Goal: Information Seeking & Learning: Learn about a topic

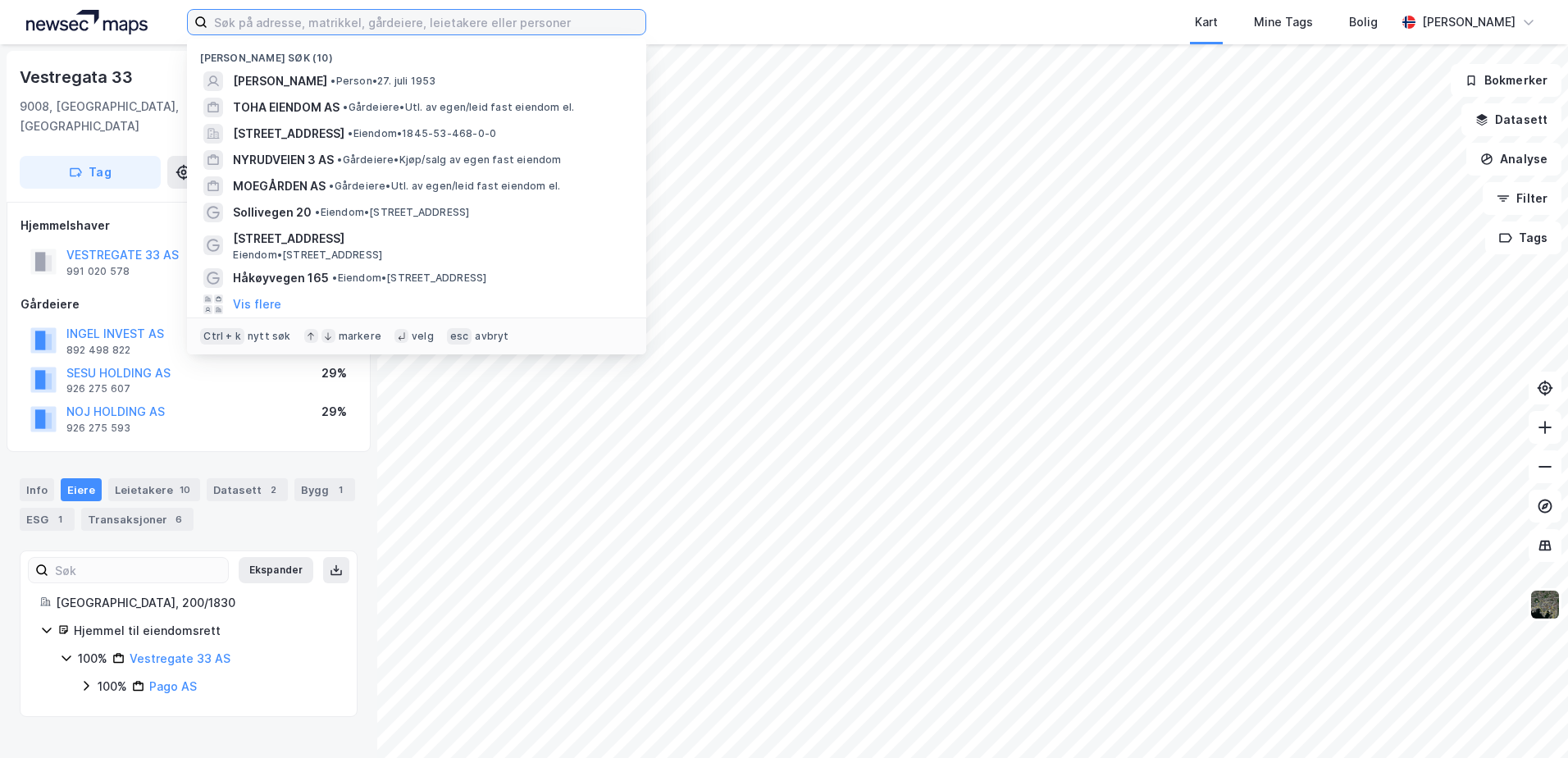
click at [291, 23] on input at bounding box center [426, 22] width 438 height 25
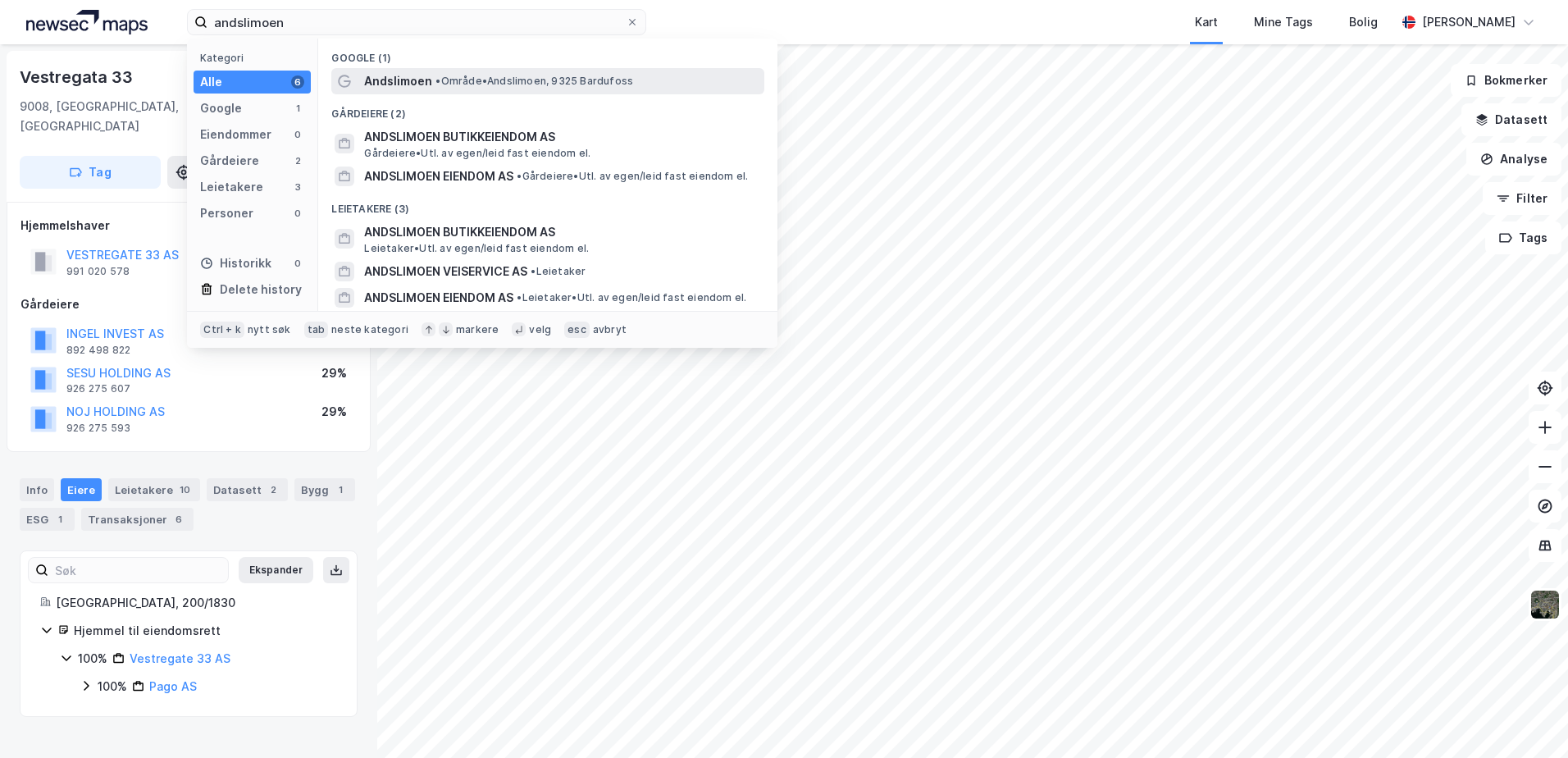
click at [427, 74] on span "Andslimoen" at bounding box center [398, 81] width 68 height 19
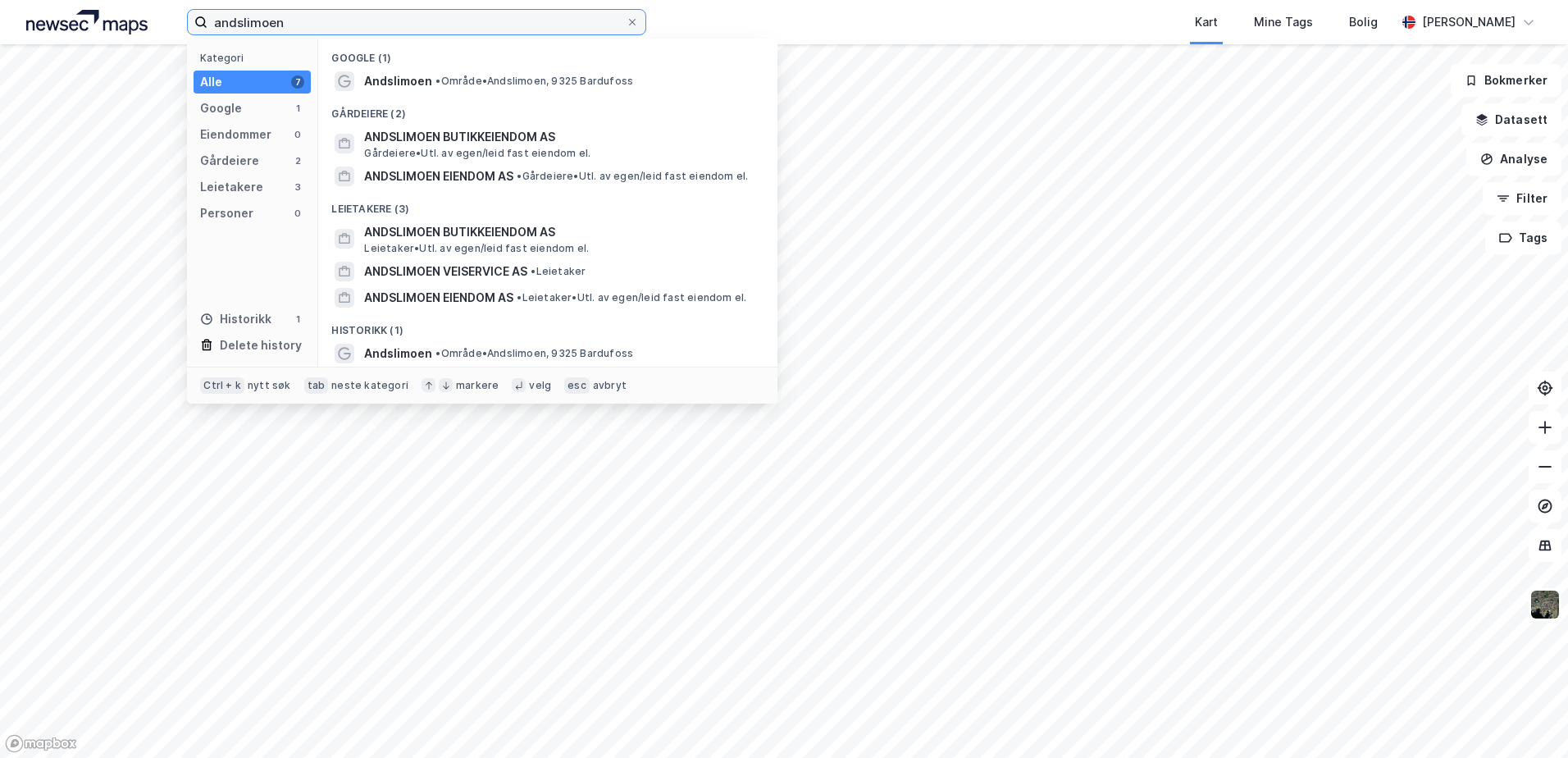
drag, startPoint x: 307, startPoint y: 18, endPoint x: 201, endPoint y: 19, distance: 106.0
click at [201, 19] on label "andslimoen" at bounding box center [416, 21] width 459 height 26
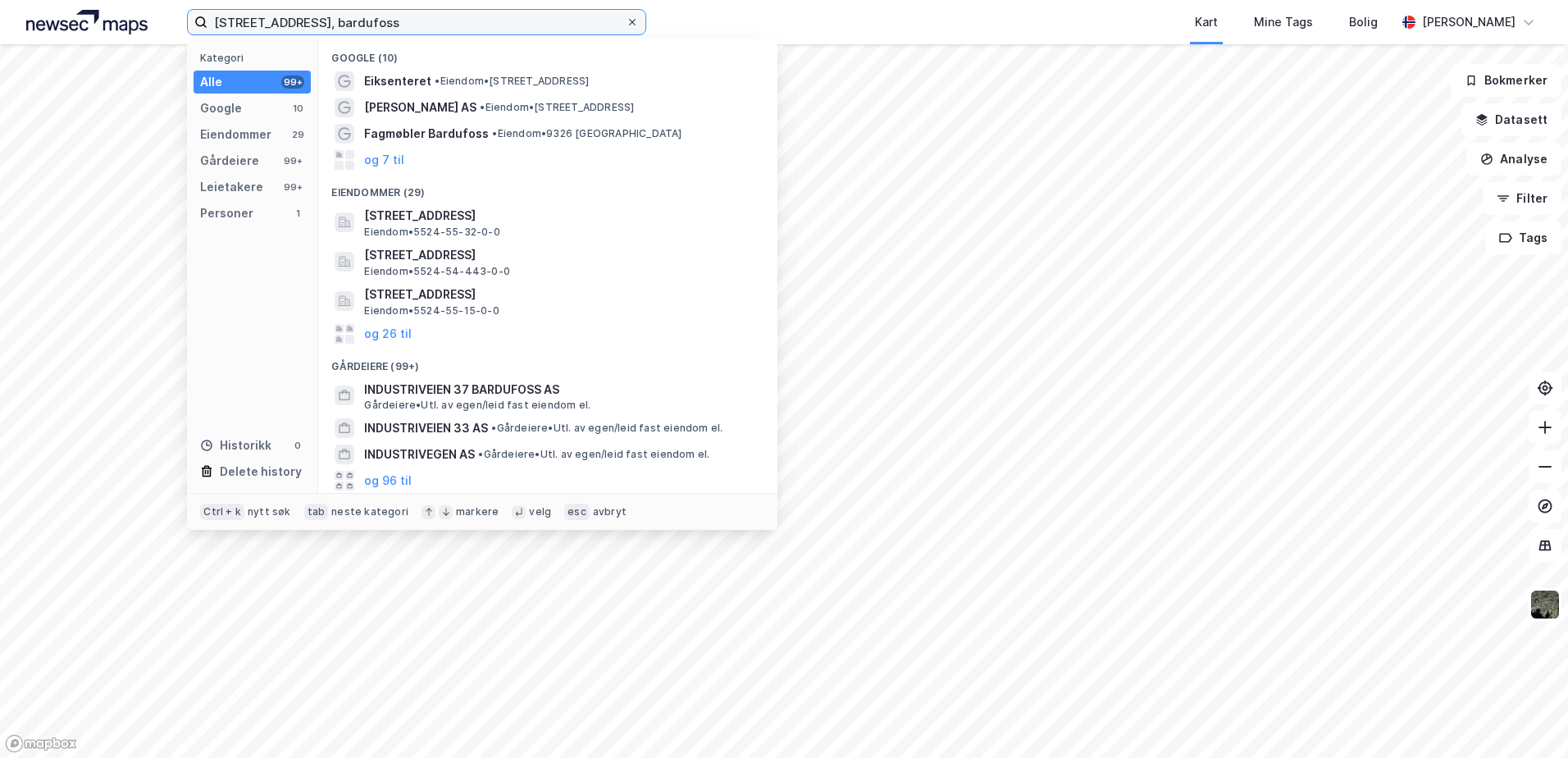
type input "[STREET_ADDRESS], bardufoss"
click at [628, 20] on icon at bounding box center [632, 22] width 10 height 10
click at [626, 20] on input "[STREET_ADDRESS], bardufoss" at bounding box center [416, 22] width 418 height 25
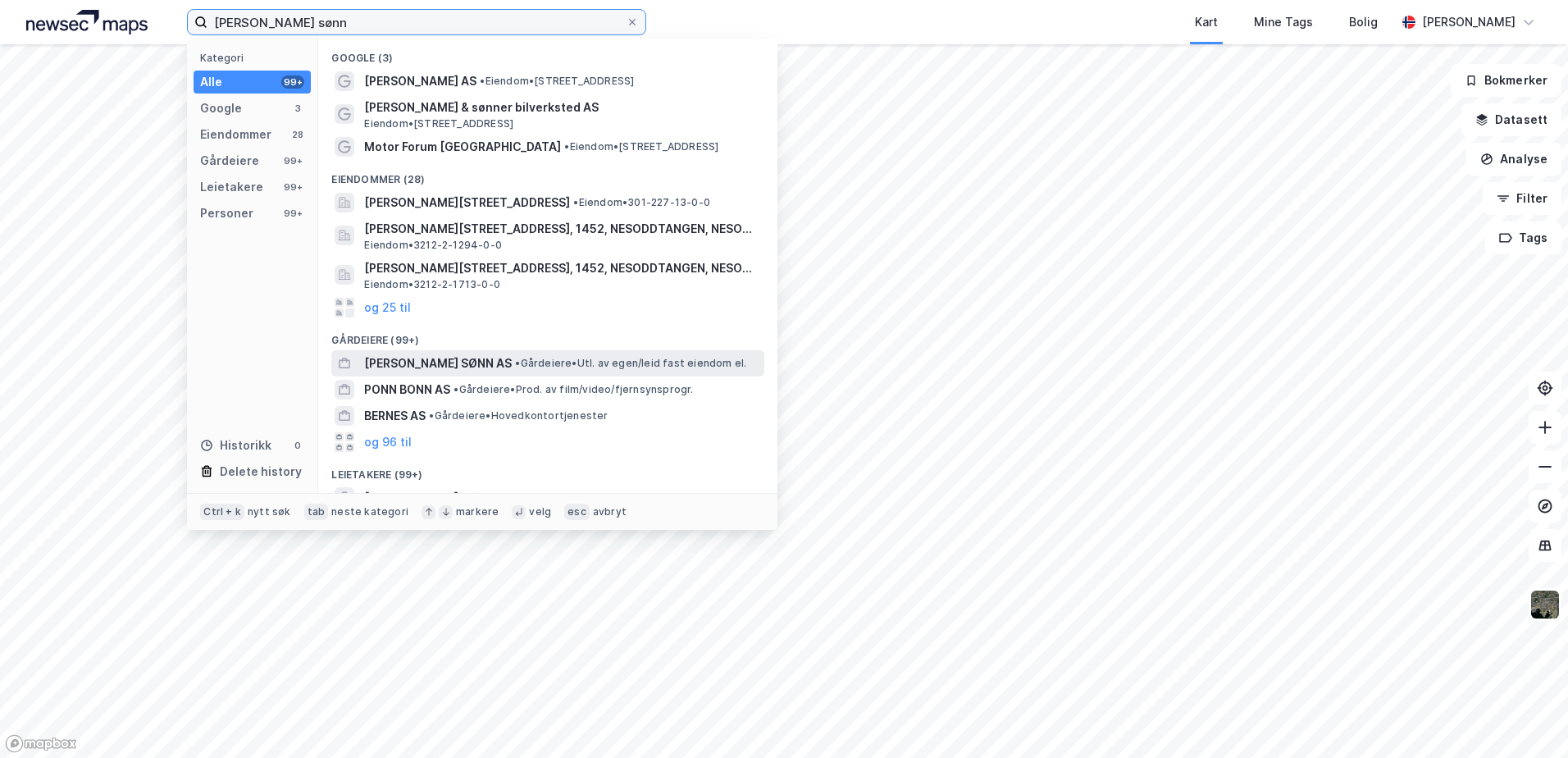
type input "[PERSON_NAME] sønn"
click at [422, 361] on span "[PERSON_NAME] SØNN AS" at bounding box center [437, 363] width 147 height 19
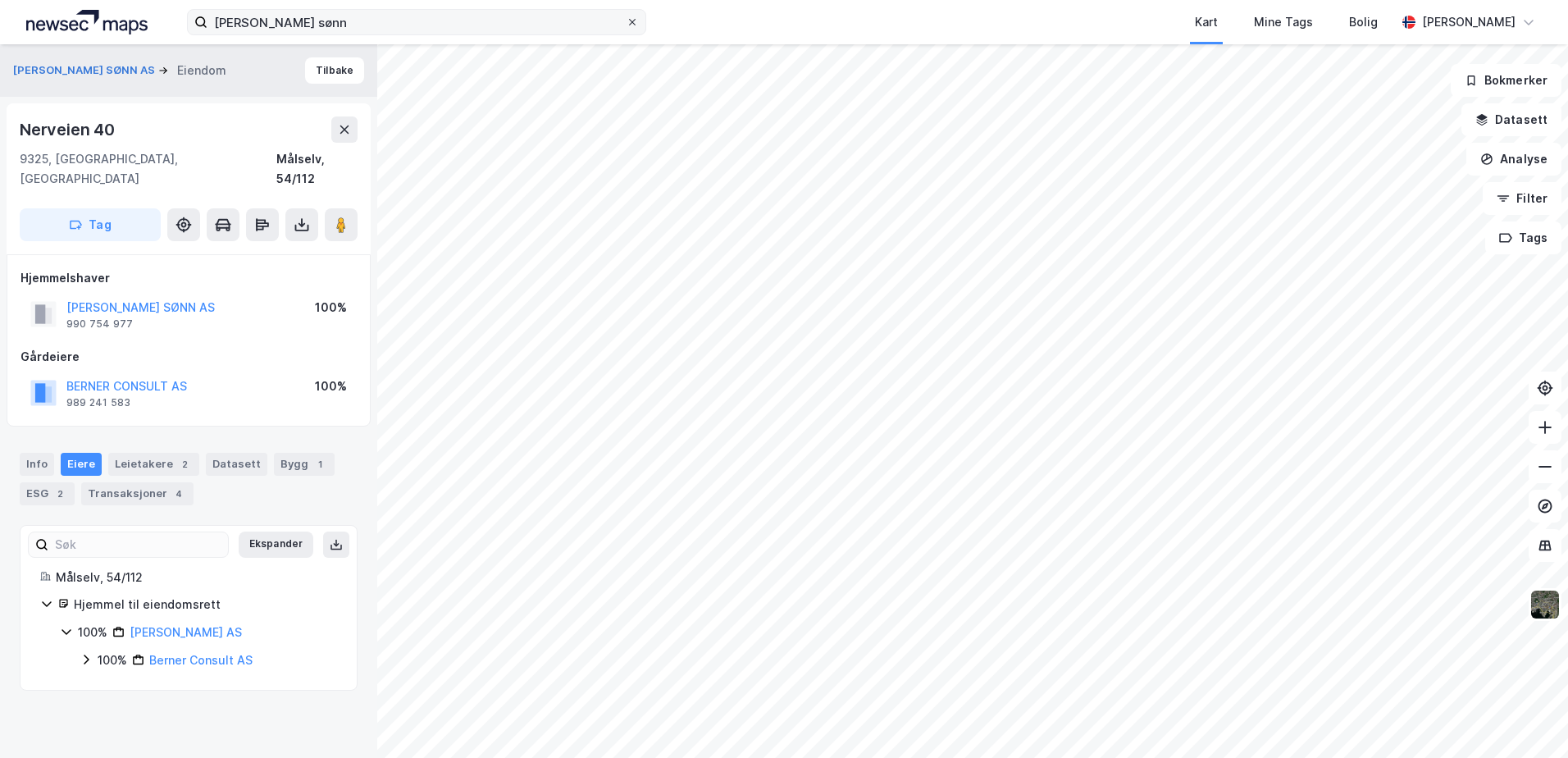
click at [634, 19] on icon at bounding box center [632, 22] width 10 height 10
click at [626, 19] on input "[PERSON_NAME] sønn" at bounding box center [416, 22] width 418 height 25
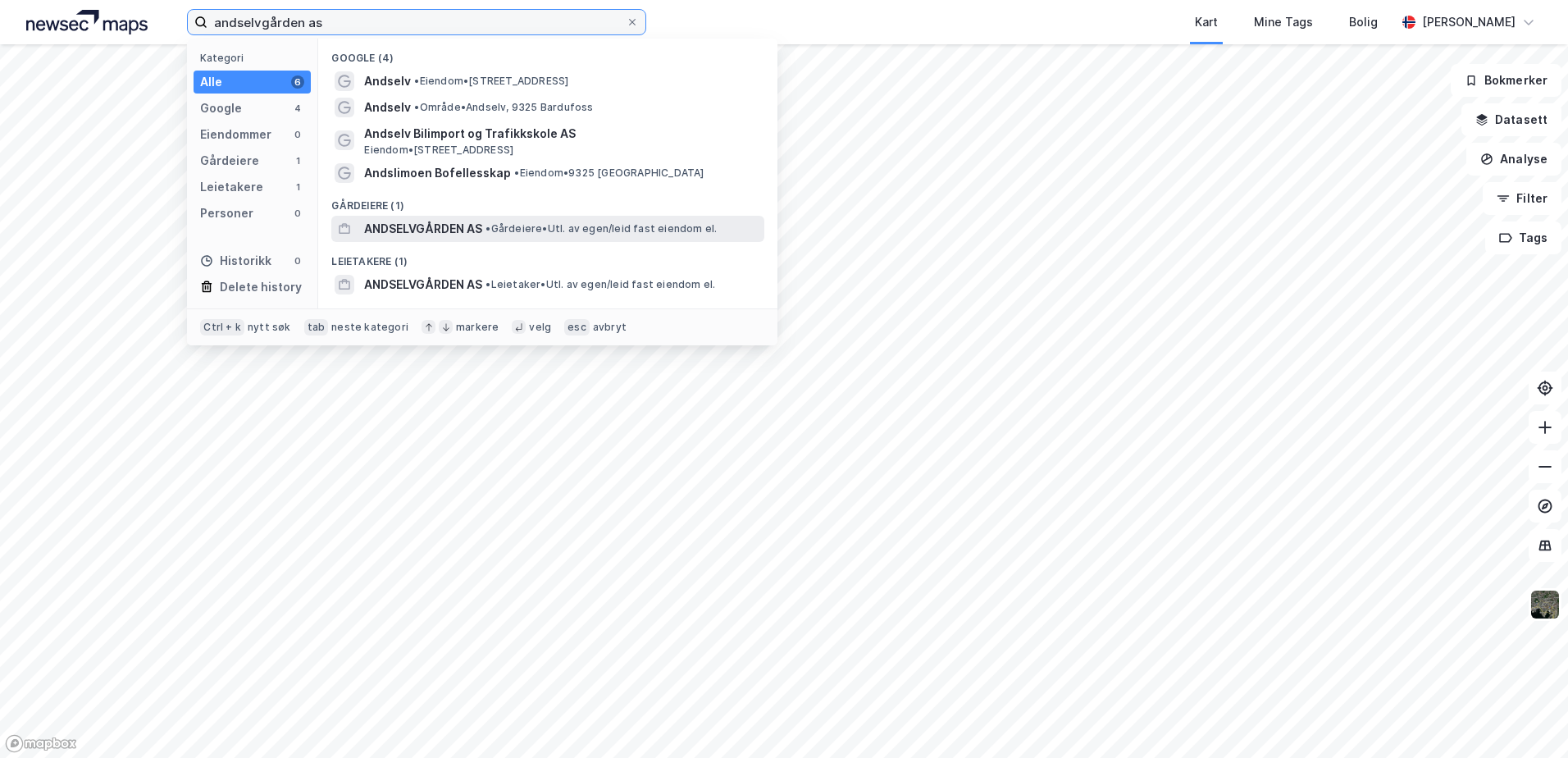
type input "andselvgården as"
click at [427, 229] on span "ANDSELVGÅRDEN AS" at bounding box center [423, 228] width 118 height 19
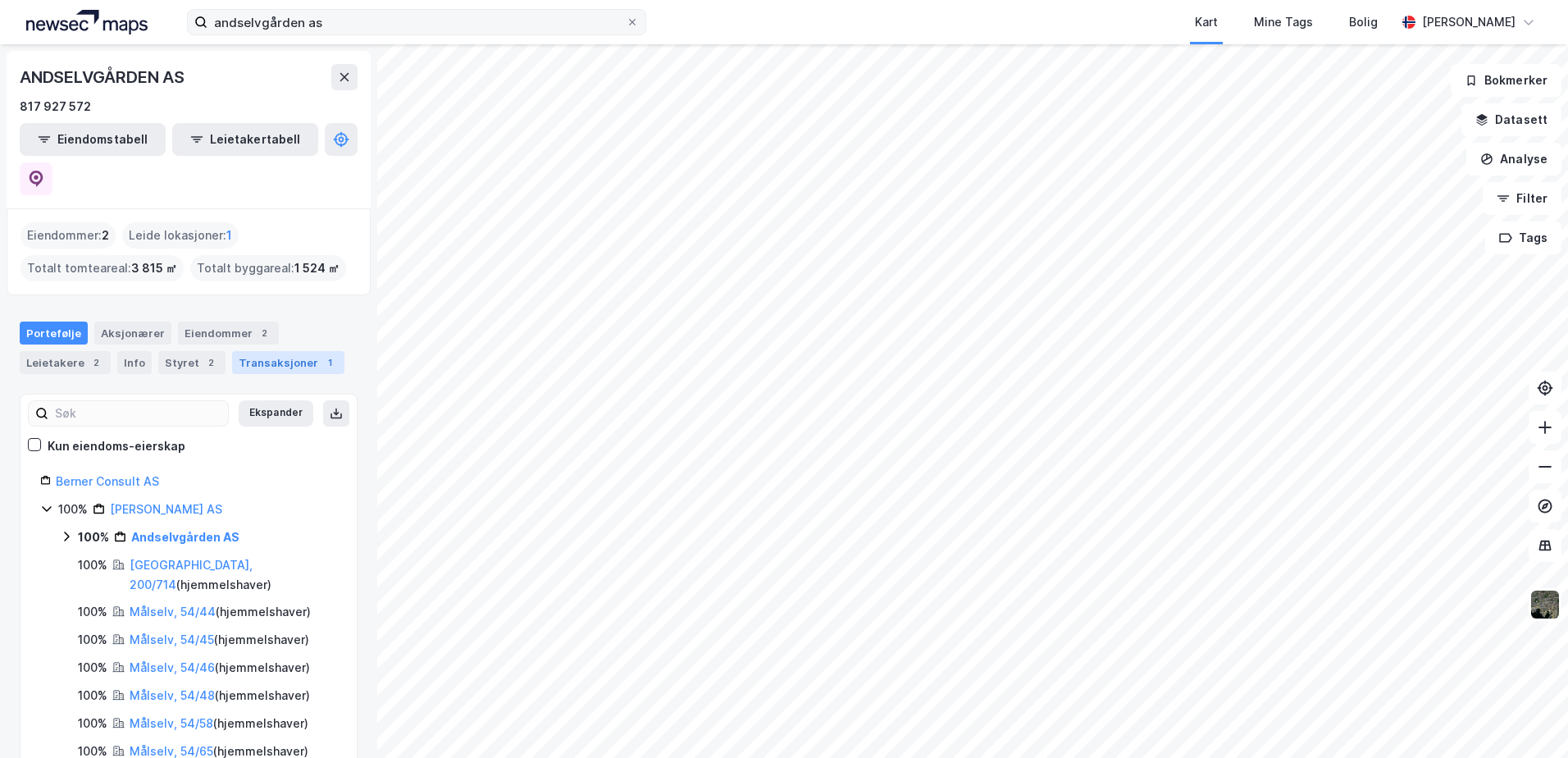
click at [243, 351] on div "Transaksjoner 1" at bounding box center [288, 362] width 113 height 23
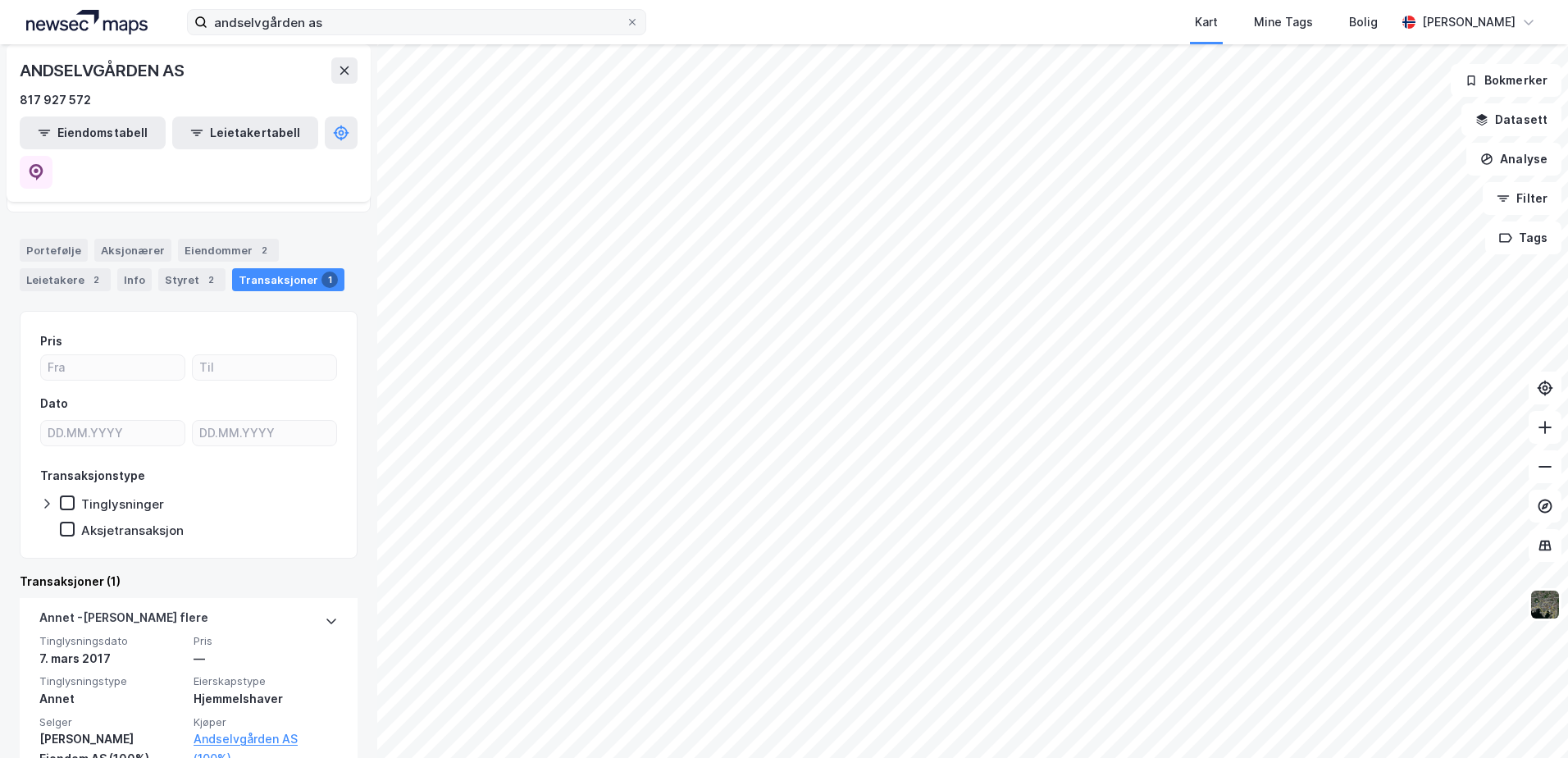
scroll to position [84, 0]
click at [199, 238] on div "Eiendommer 2" at bounding box center [228, 249] width 101 height 23
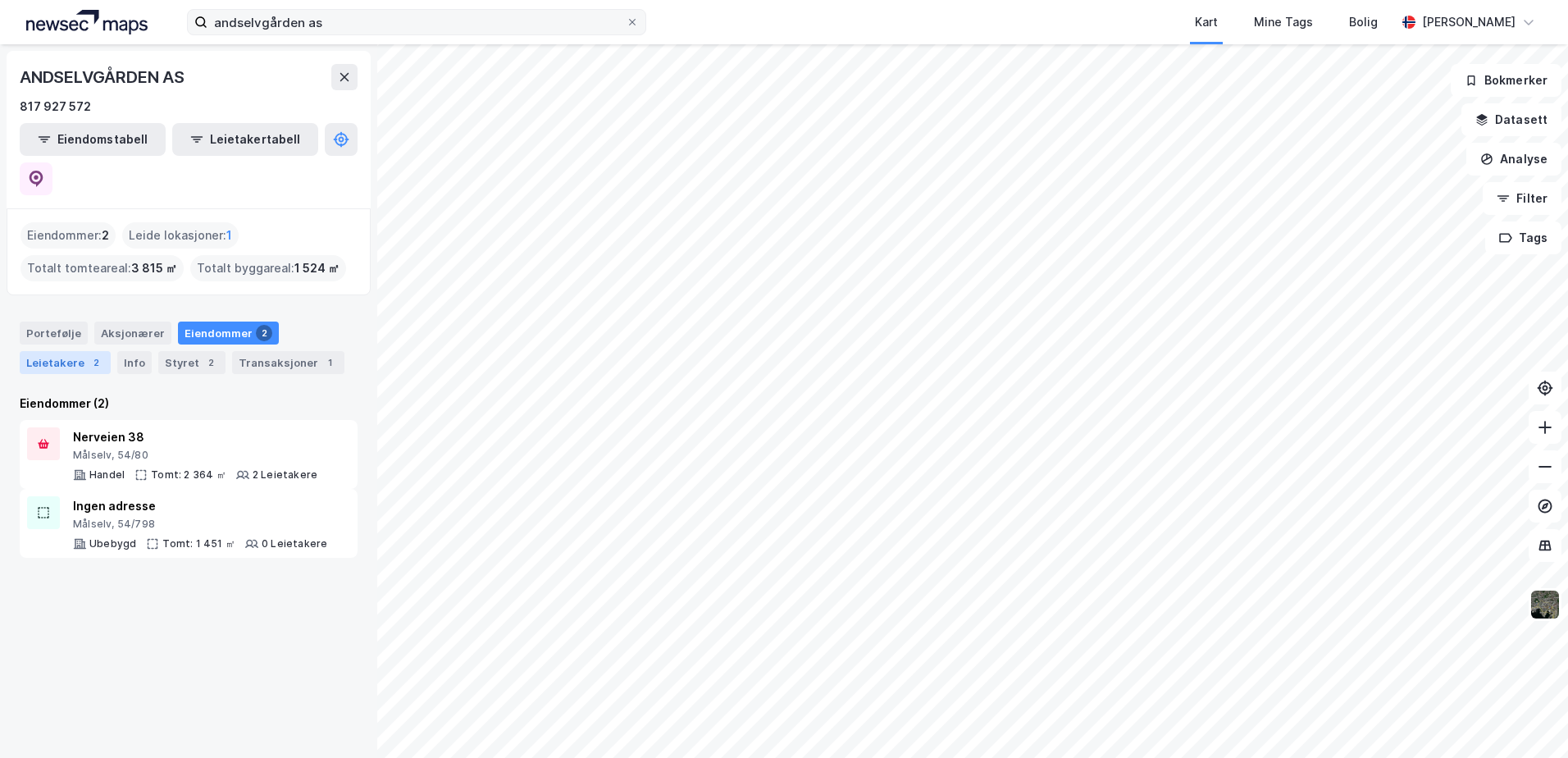
click at [51, 351] on div "Leietakere 2" at bounding box center [65, 362] width 91 height 23
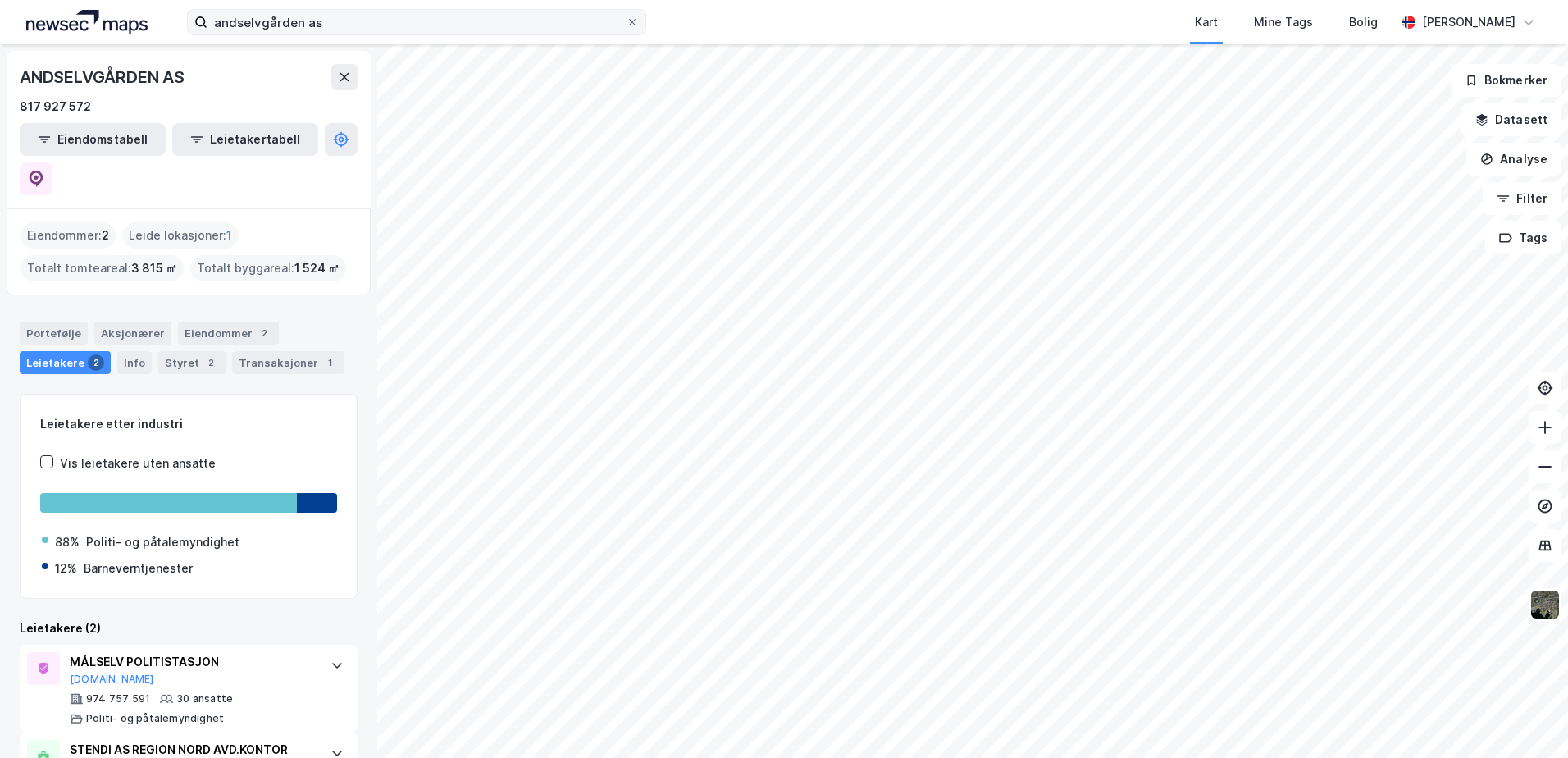
scroll to position [64, 0]
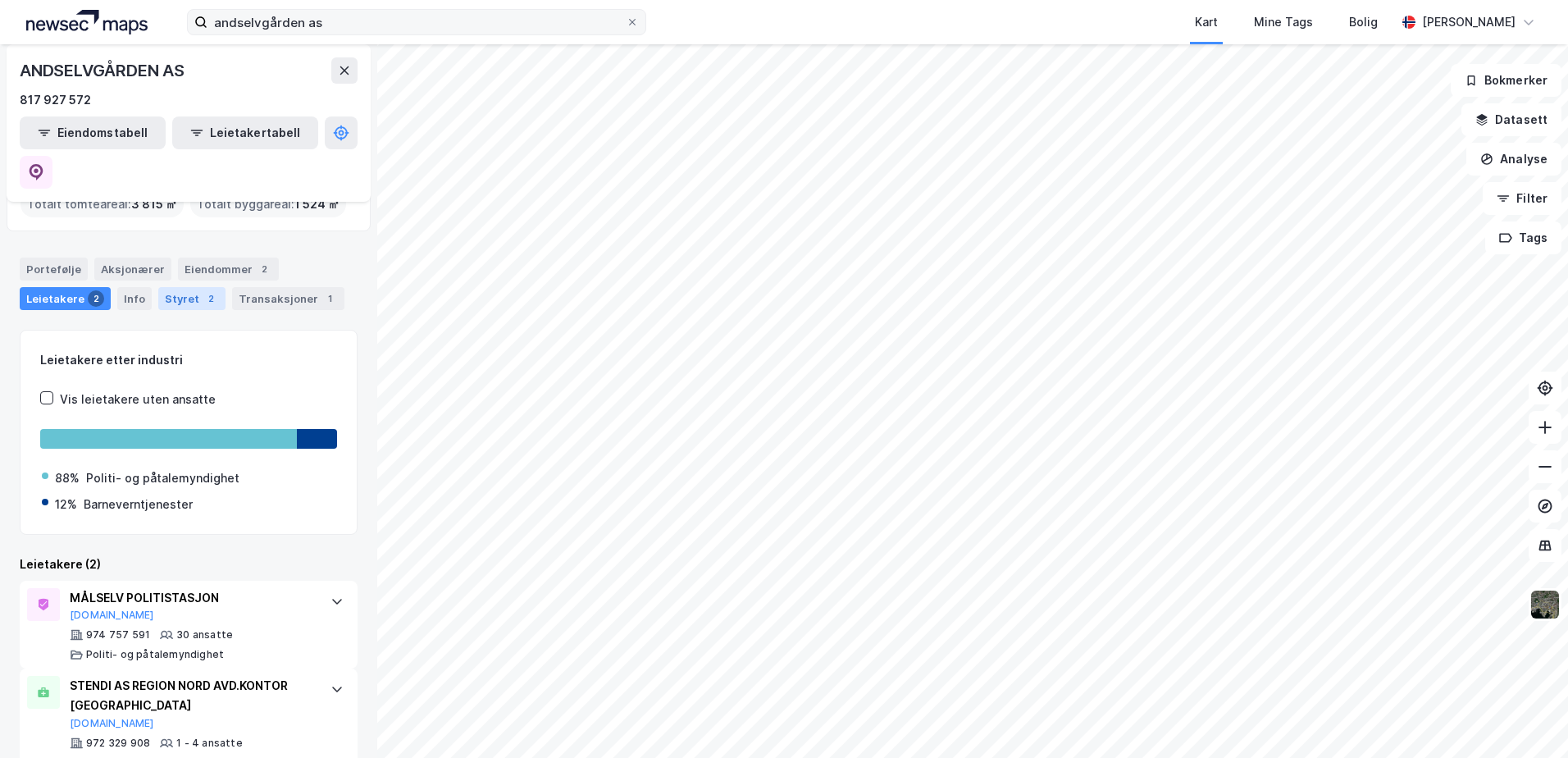
click at [179, 287] on div "Styret 2" at bounding box center [192, 299] width 67 height 23
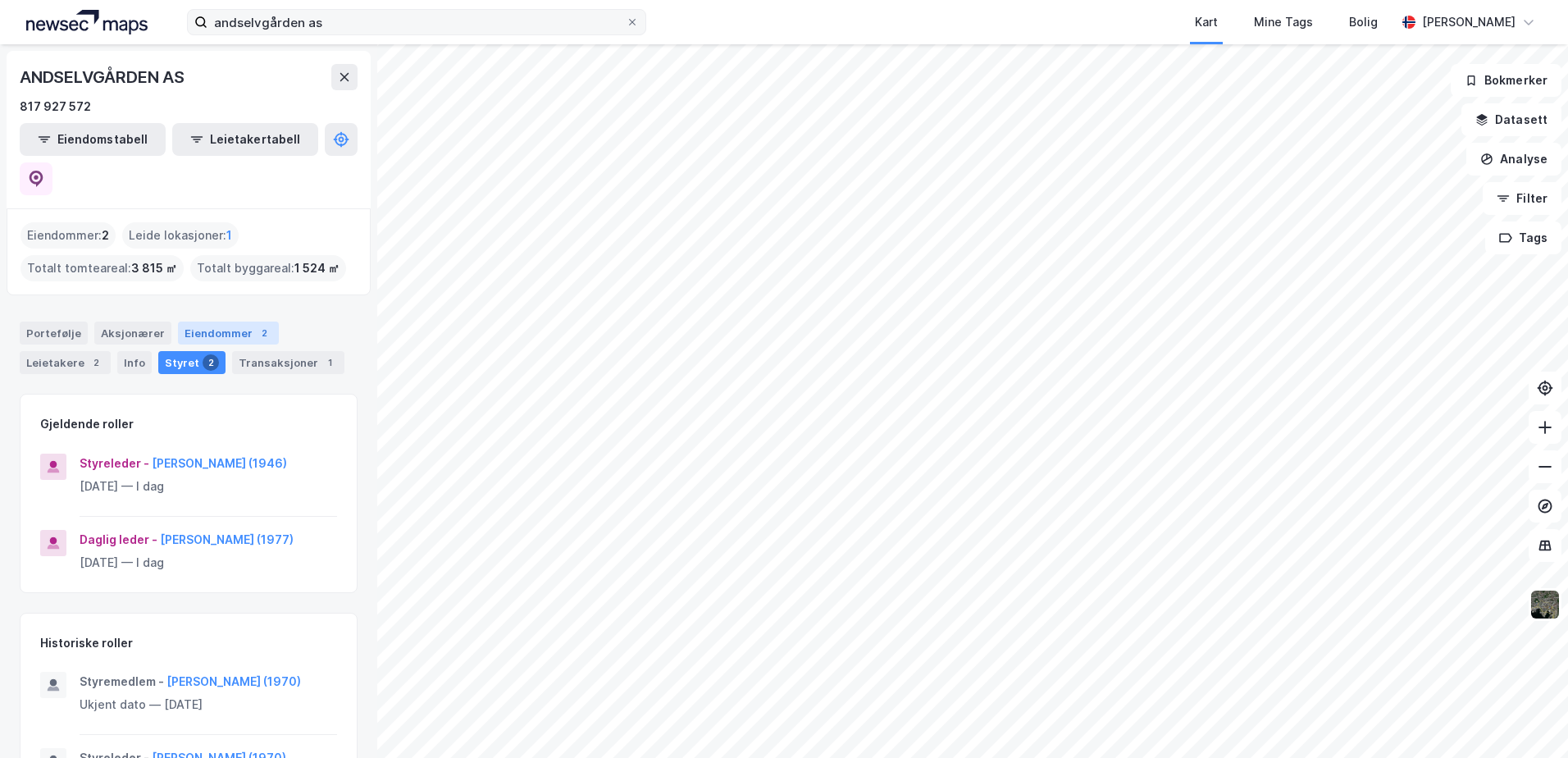
click at [210, 322] on div "Eiendommer 2" at bounding box center [228, 333] width 101 height 23
